Goal: Information Seeking & Learning: Learn about a topic

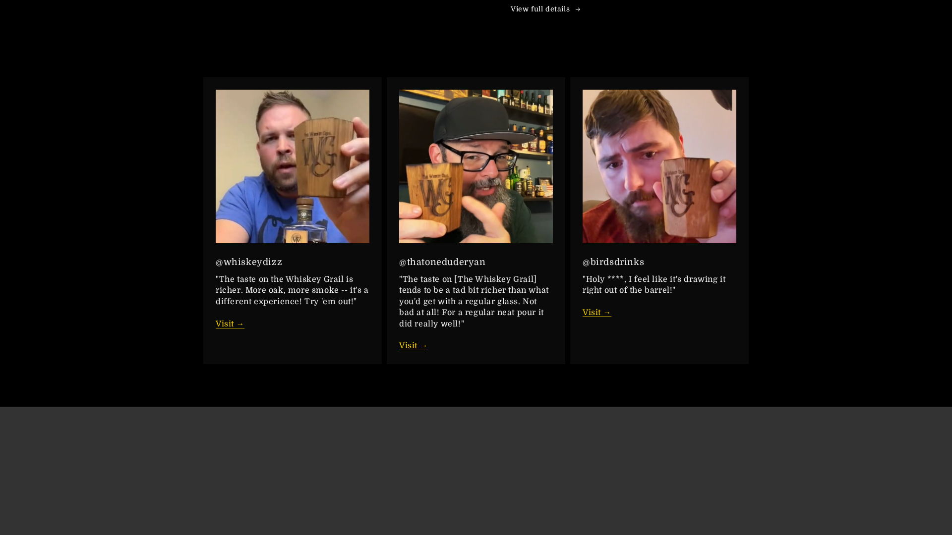
scroll to position [1872, 0]
